Goal: Manage account settings

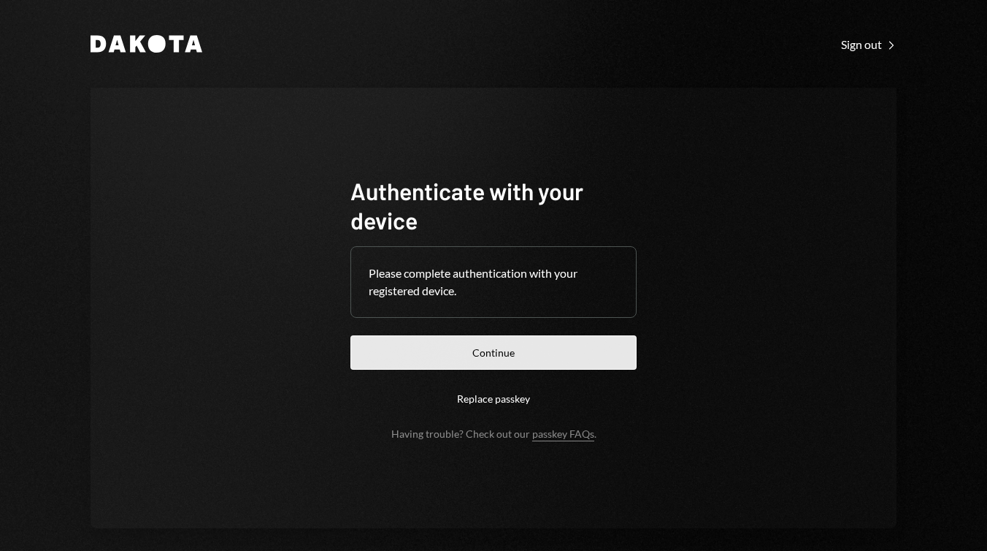
click at [560, 346] on button "Continue" at bounding box center [494, 352] width 286 height 34
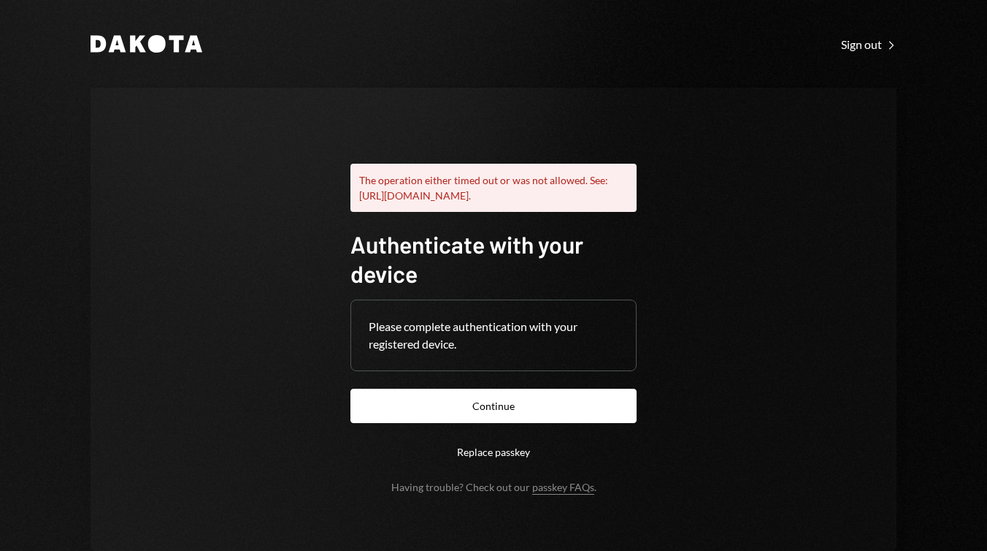
click at [518, 463] on button "Replace passkey" at bounding box center [494, 452] width 286 height 34
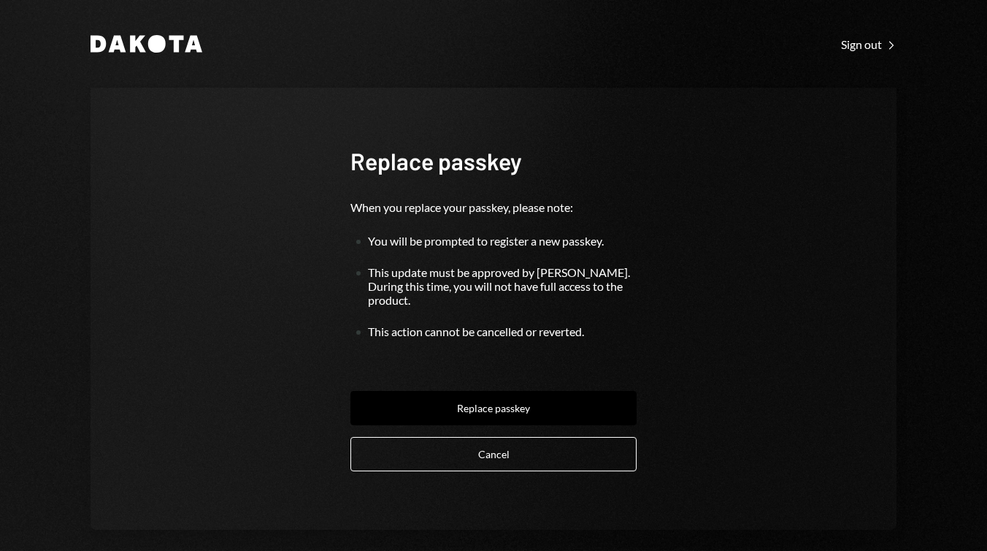
scroll to position [12, 0]
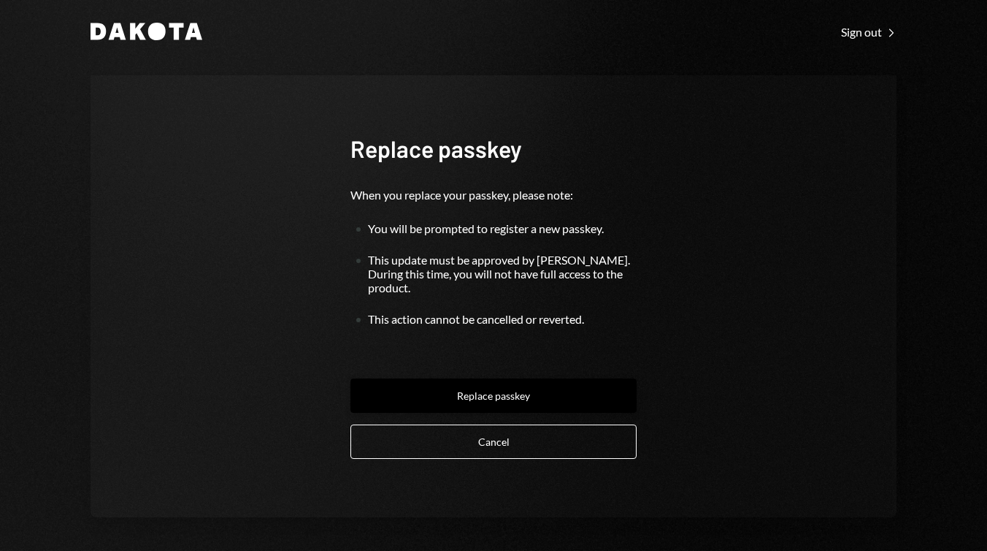
click at [503, 387] on button "Replace passkey" at bounding box center [494, 395] width 286 height 34
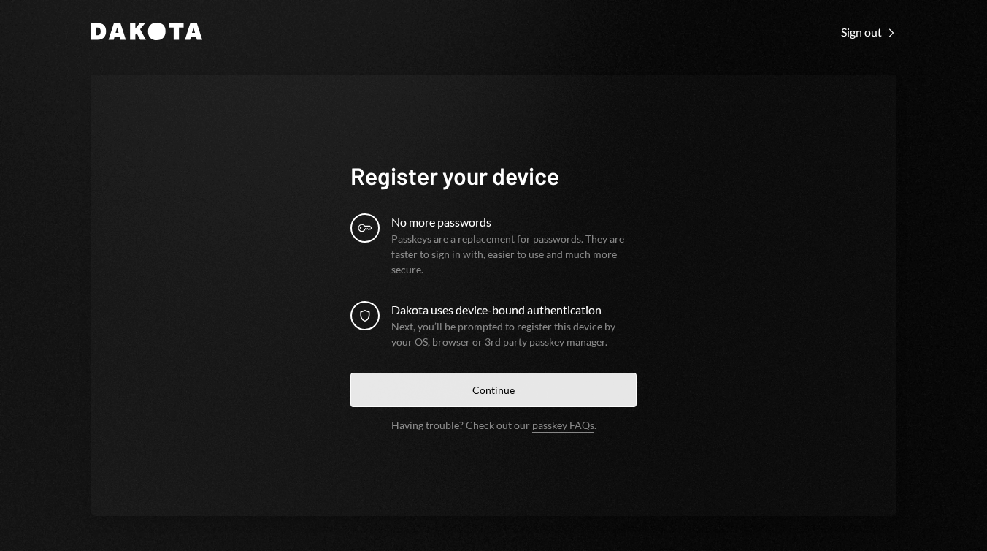
click at [542, 387] on button "Continue" at bounding box center [494, 389] width 286 height 34
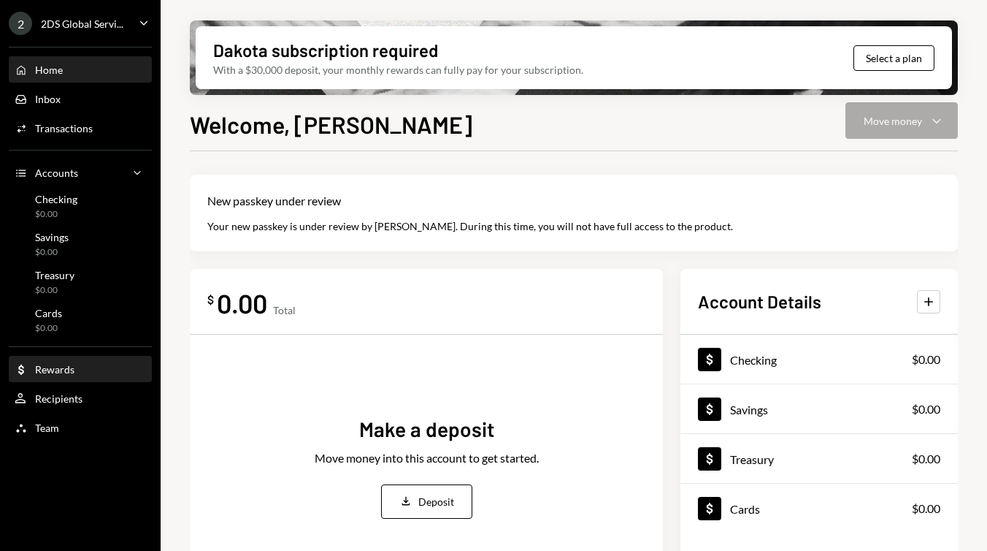
click at [86, 367] on div "Dollar Rewards" at bounding box center [80, 369] width 131 height 13
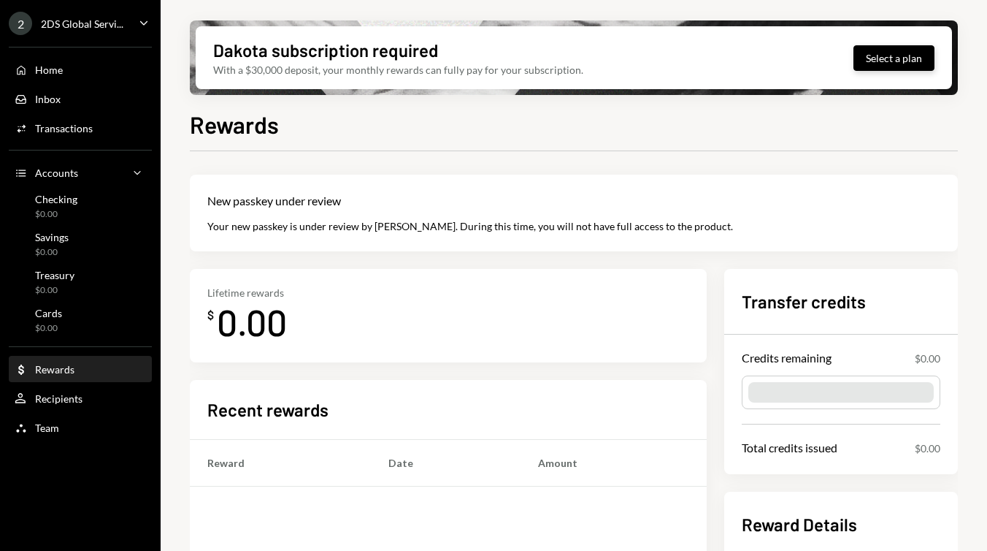
click at [869, 55] on button "Select a plan" at bounding box center [894, 58] width 81 height 26
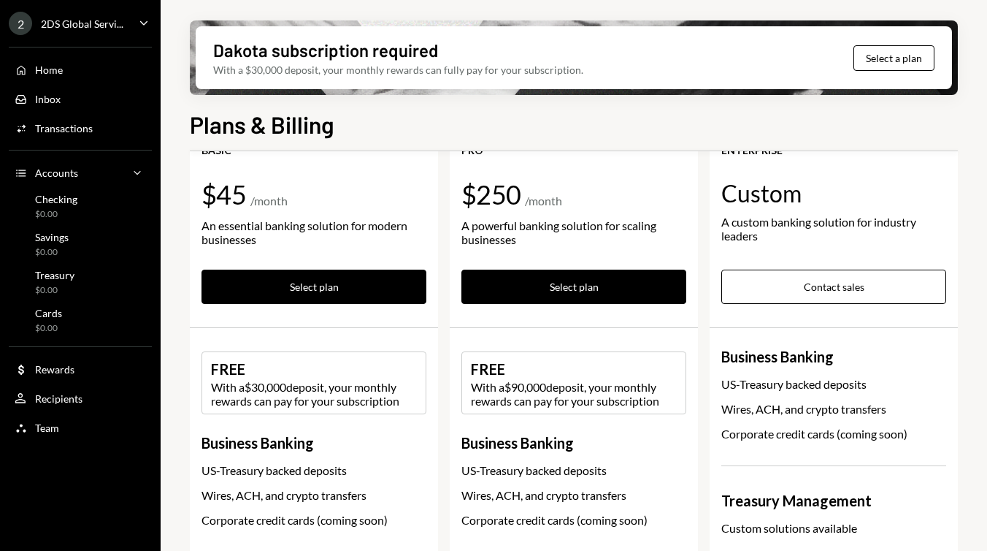
scroll to position [134, 0]
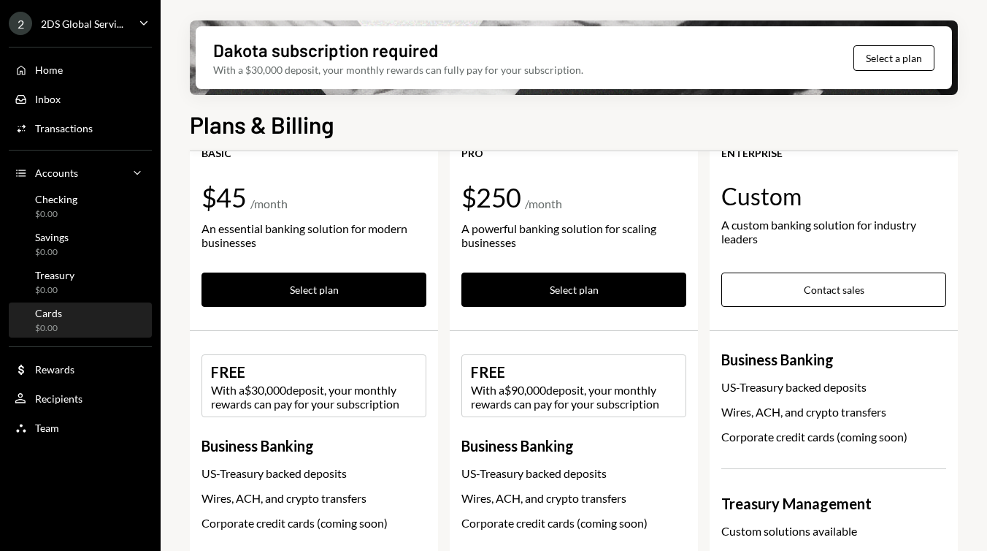
click at [131, 310] on div "Cards $0.00" at bounding box center [80, 321] width 131 height 28
